Goal: Navigation & Orientation: Find specific page/section

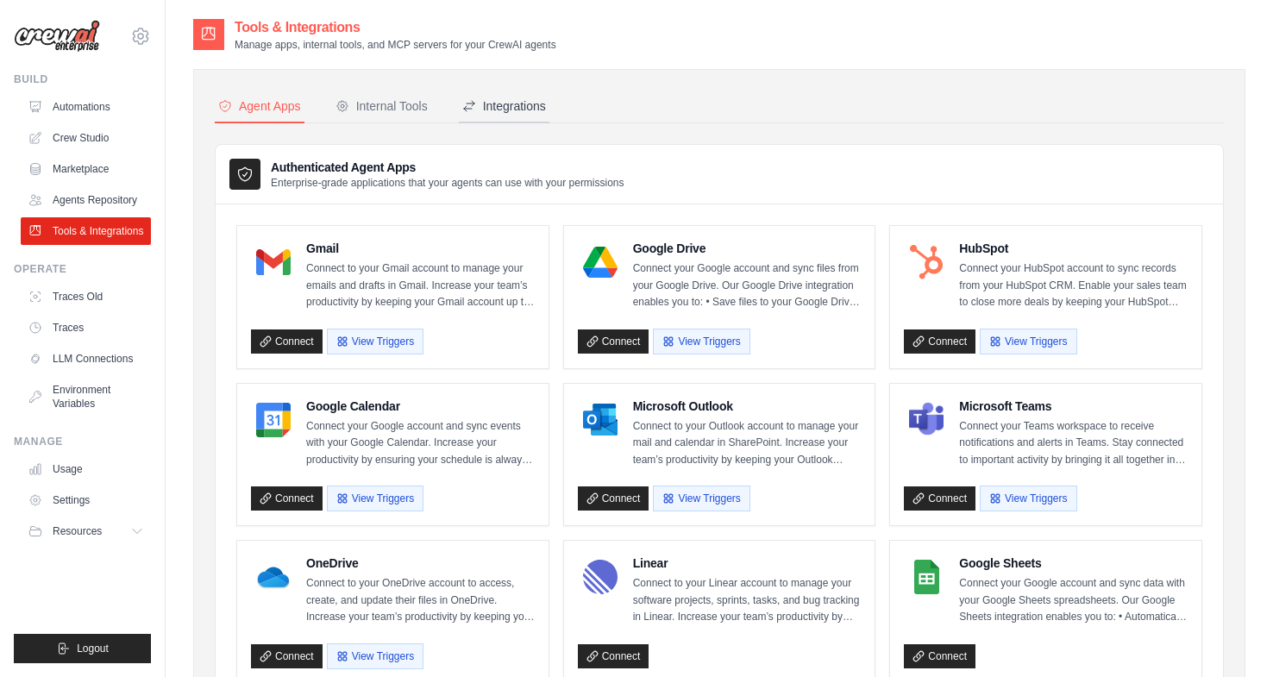
click at [522, 102] on div "Integrations" at bounding box center [504, 105] width 84 height 17
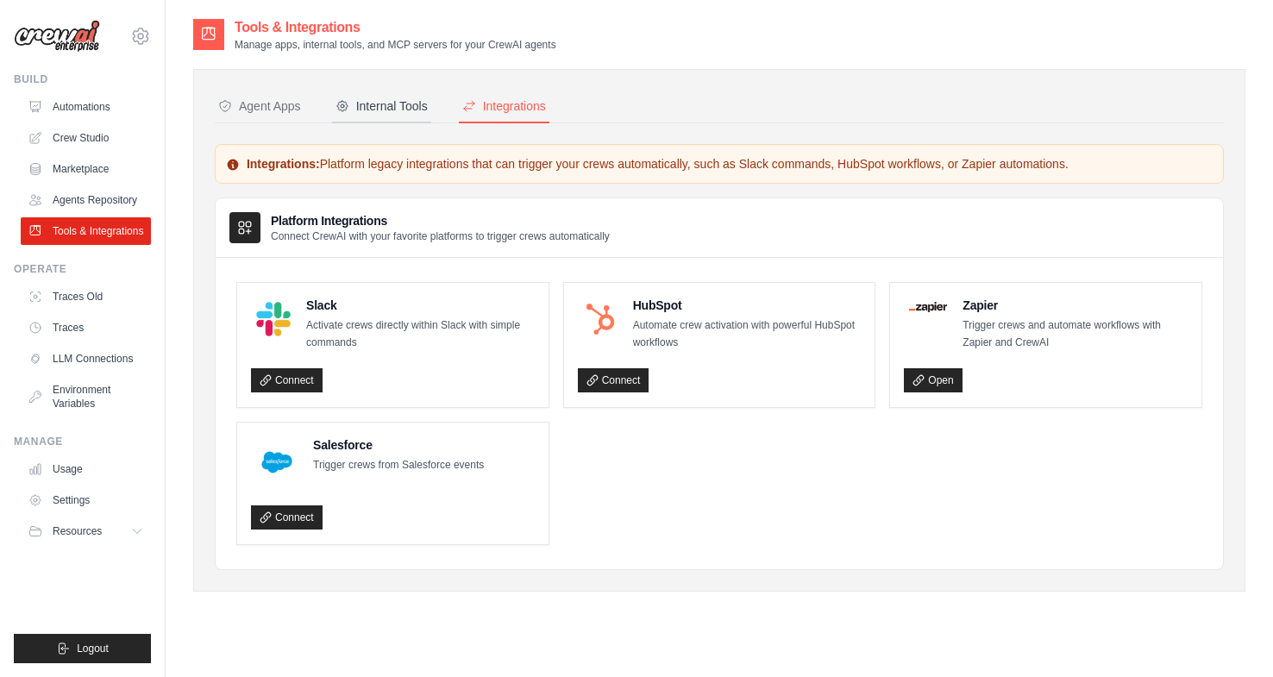
click at [410, 104] on div "Internal Tools" at bounding box center [382, 105] width 92 height 17
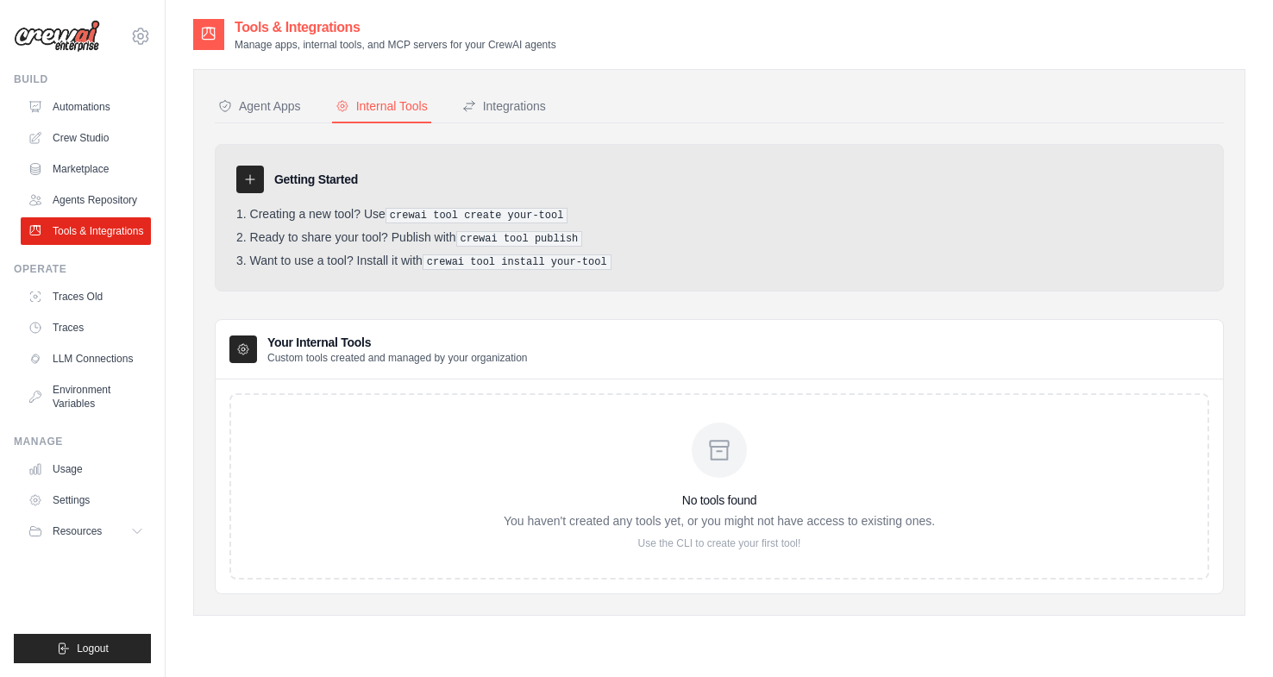
click at [561, 115] on nav "Agent Apps Internal Tools Integrations" at bounding box center [719, 107] width 1009 height 33
click at [546, 104] on button "Integrations" at bounding box center [504, 107] width 91 height 33
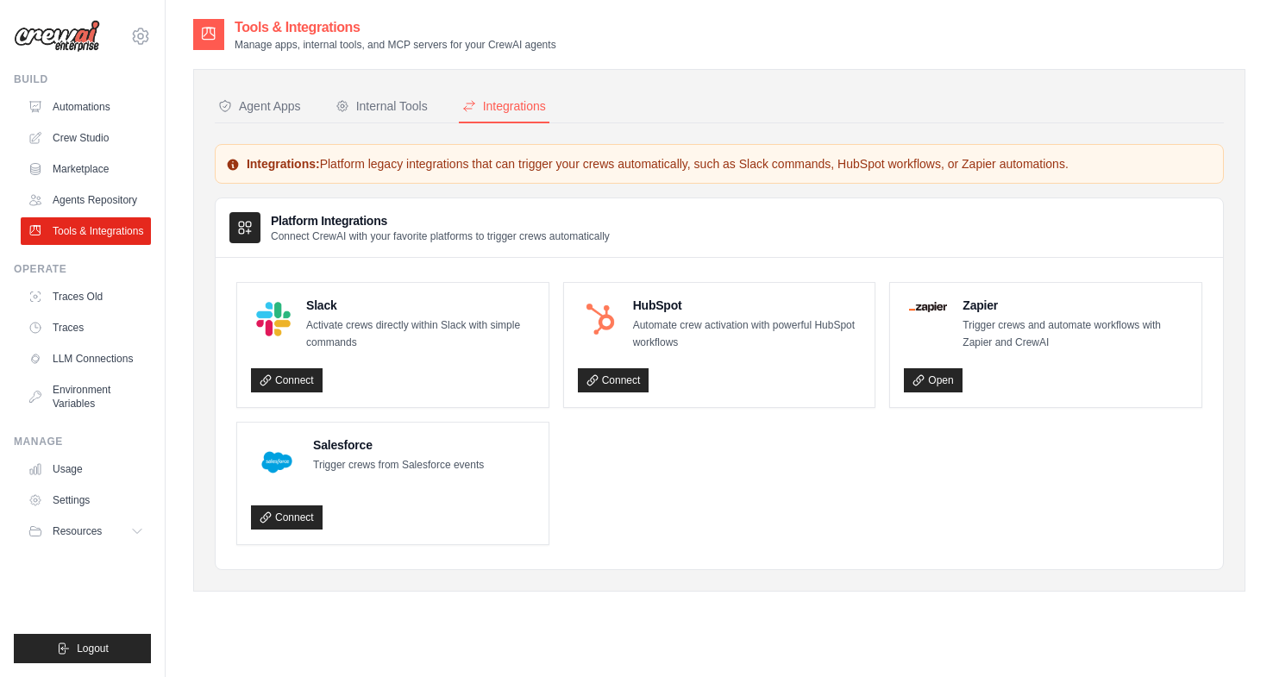
click at [69, 36] on img at bounding box center [57, 36] width 86 height 33
click at [41, 36] on img at bounding box center [57, 36] width 86 height 33
